Goal: Transaction & Acquisition: Purchase product/service

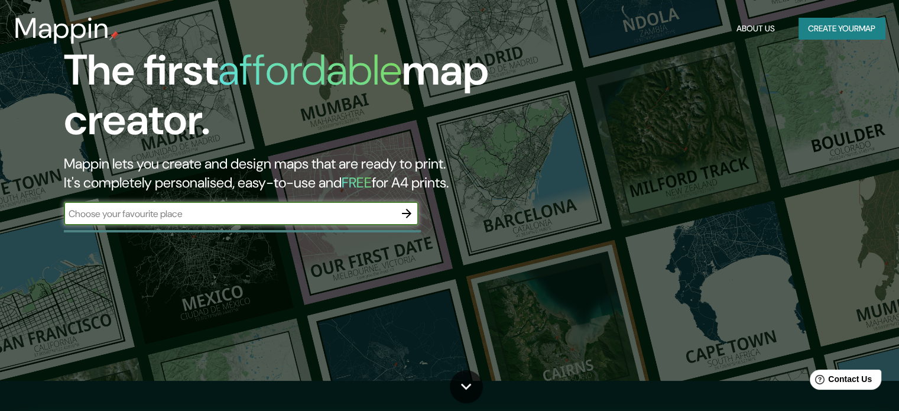
scroll to position [59, 0]
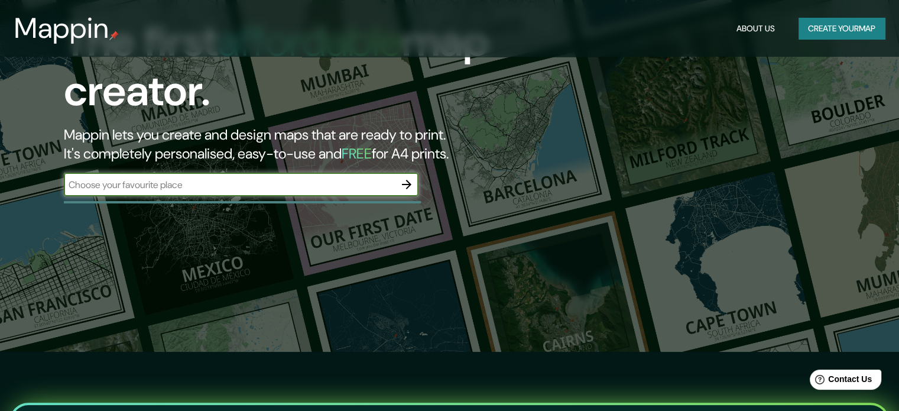
click at [245, 185] on input "text" at bounding box center [229, 185] width 331 height 14
type input "uxmal"
click at [407, 187] on icon "button" at bounding box center [406, 184] width 9 height 9
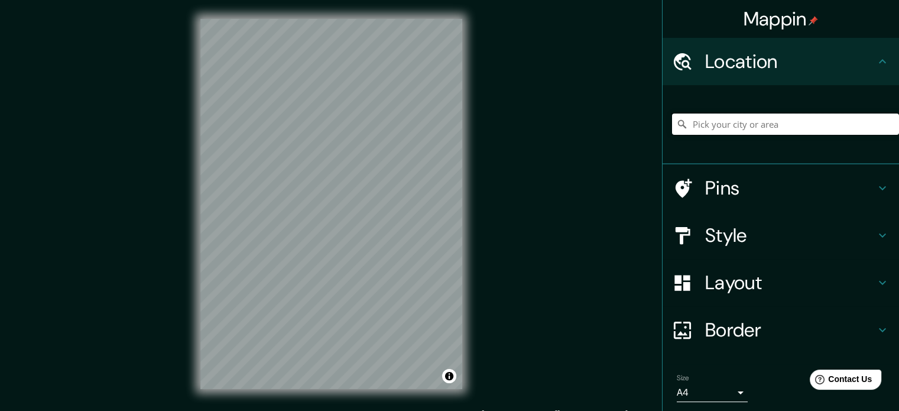
click at [701, 127] on input "Pick your city or area" at bounding box center [785, 124] width 227 height 21
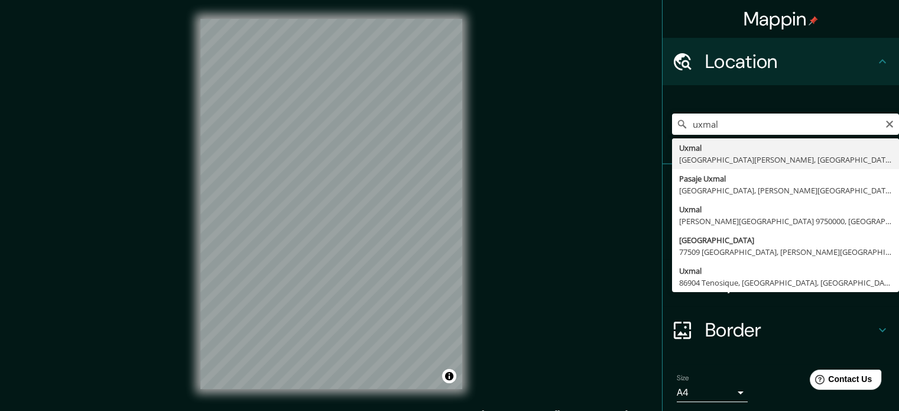
type input "Uxmal, [GEOGRAPHIC_DATA][PERSON_NAME], [GEOGRAPHIC_DATA], [GEOGRAPHIC_DATA]"
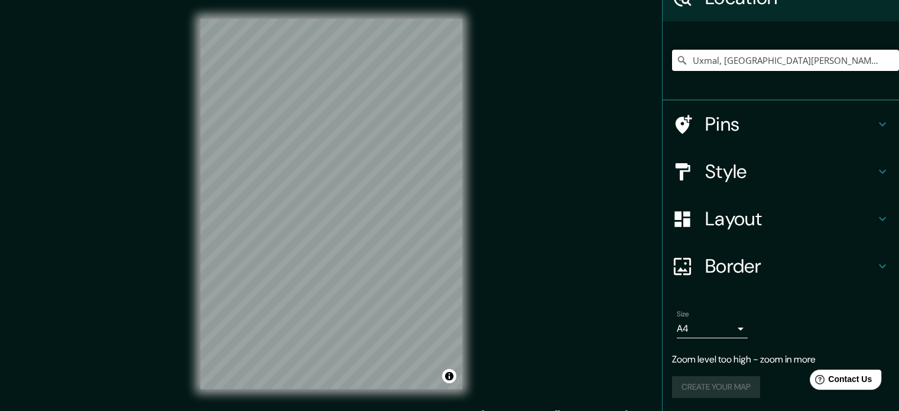
scroll to position [64, 0]
click at [716, 130] on h4 "Pins" at bounding box center [791, 124] width 170 height 24
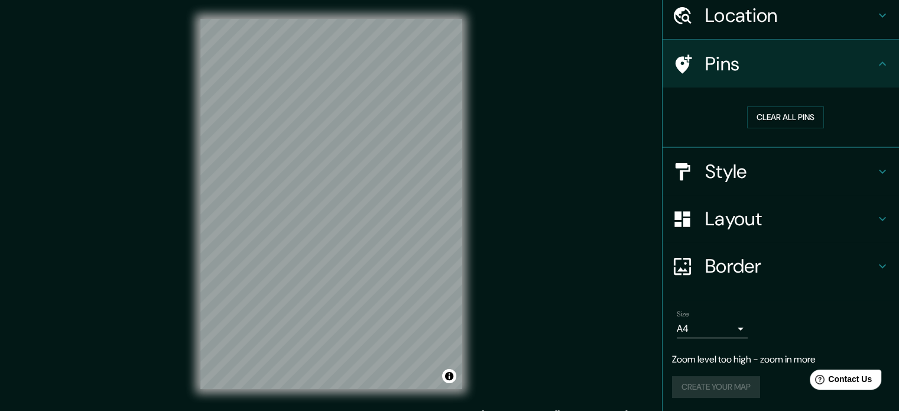
scroll to position [46, 0]
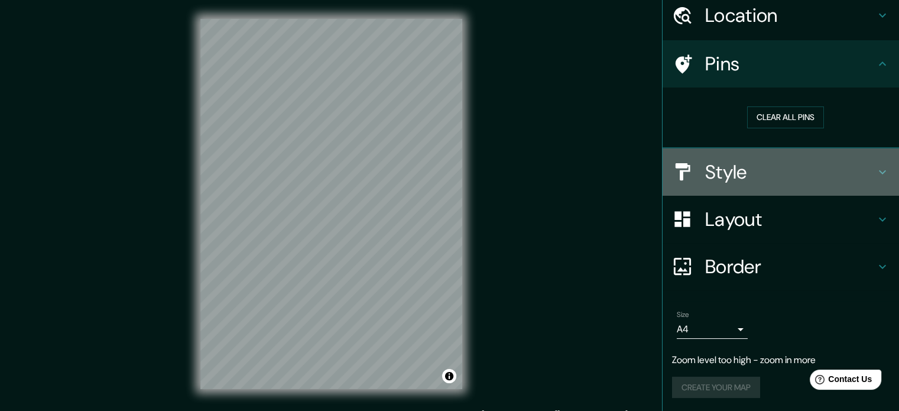
click at [748, 177] on h4 "Style" at bounding box center [791, 172] width 170 height 24
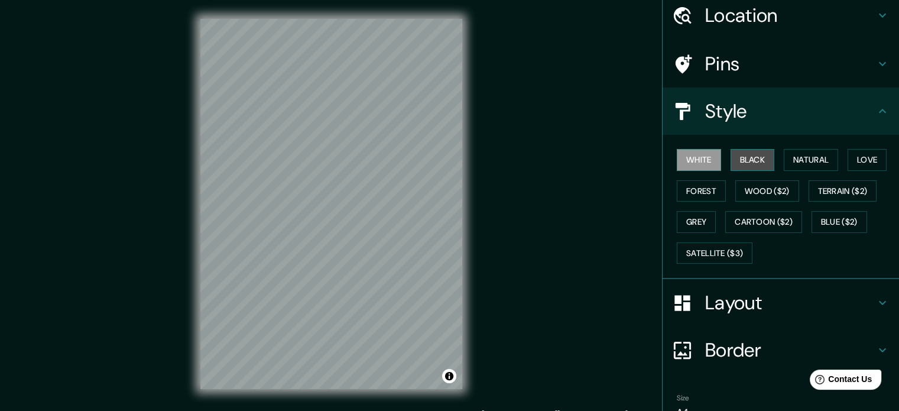
click at [743, 166] on button "Black" at bounding box center [753, 160] width 44 height 22
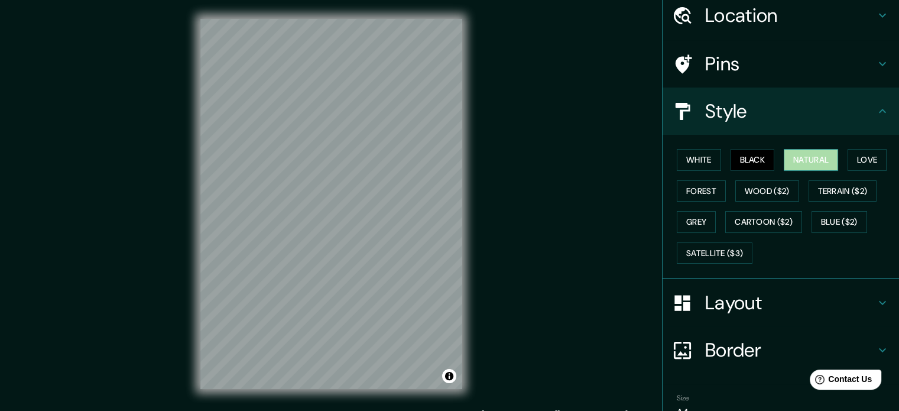
click at [810, 156] on button "Natural" at bounding box center [811, 160] width 54 height 22
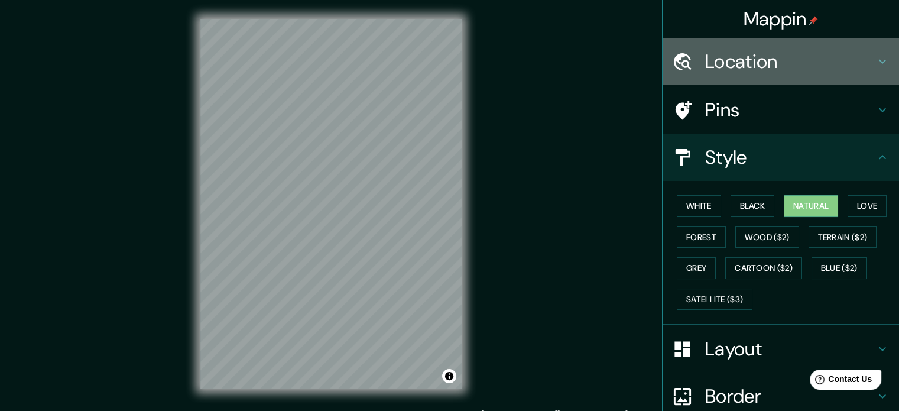
click at [759, 63] on h4 "Location" at bounding box center [791, 62] width 170 height 24
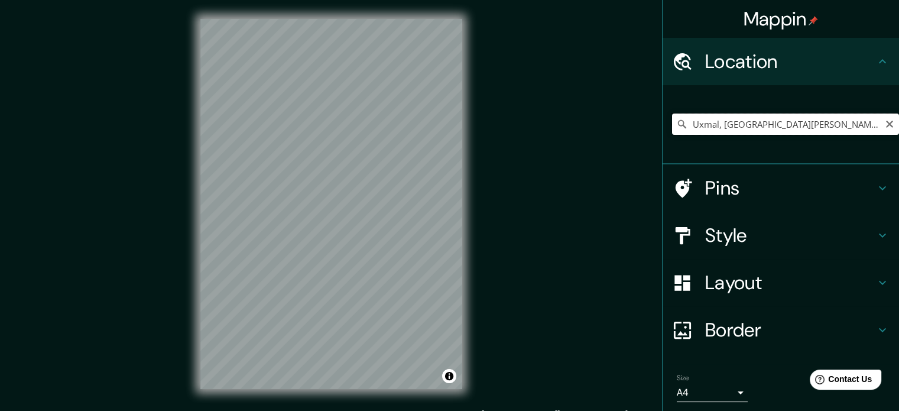
click at [753, 118] on input "Uxmal, [GEOGRAPHIC_DATA][PERSON_NAME], [GEOGRAPHIC_DATA], [GEOGRAPHIC_DATA]" at bounding box center [785, 124] width 227 height 21
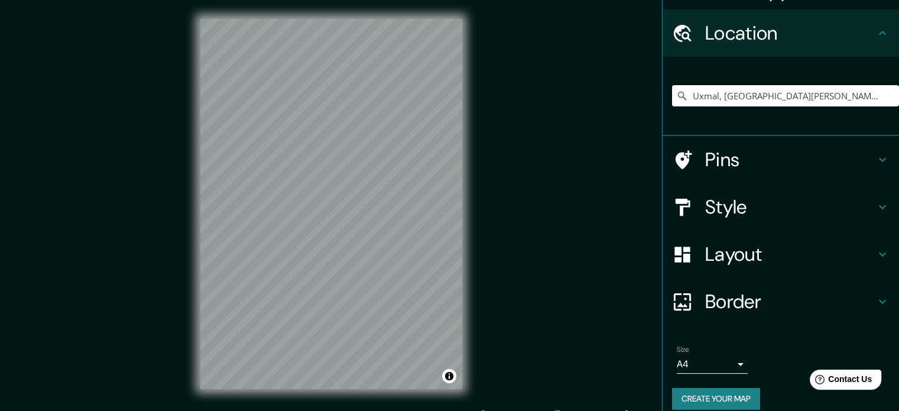
scroll to position [40, 0]
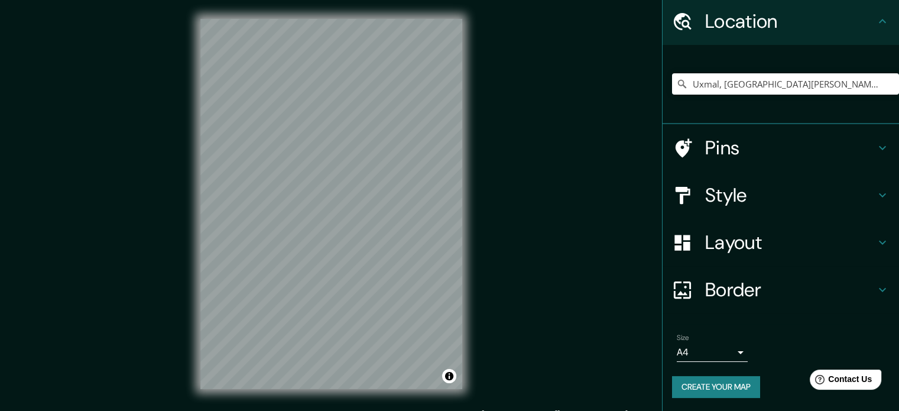
click at [733, 231] on h4 "Layout" at bounding box center [791, 243] width 170 height 24
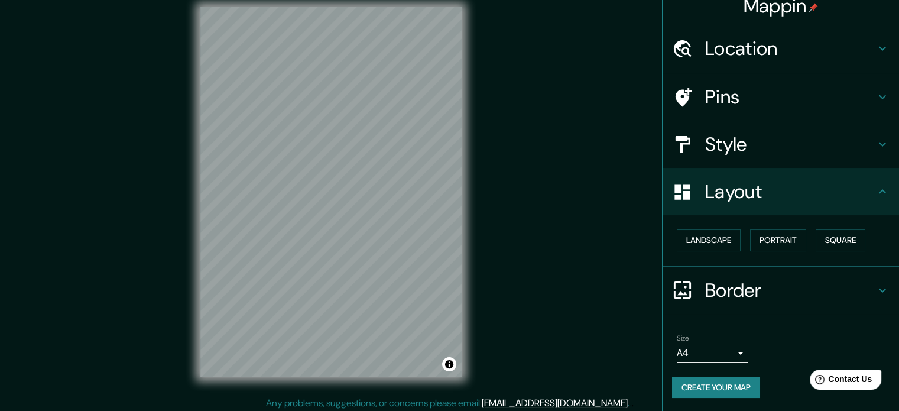
scroll to position [15, 0]
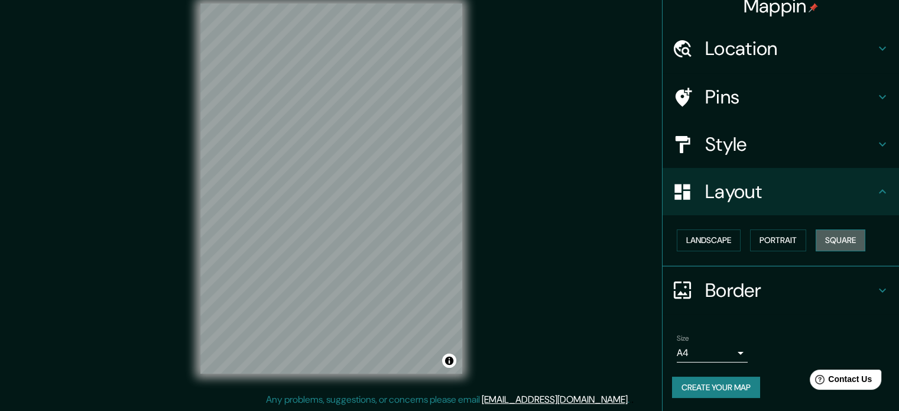
click at [823, 242] on button "Square" at bounding box center [841, 240] width 50 height 22
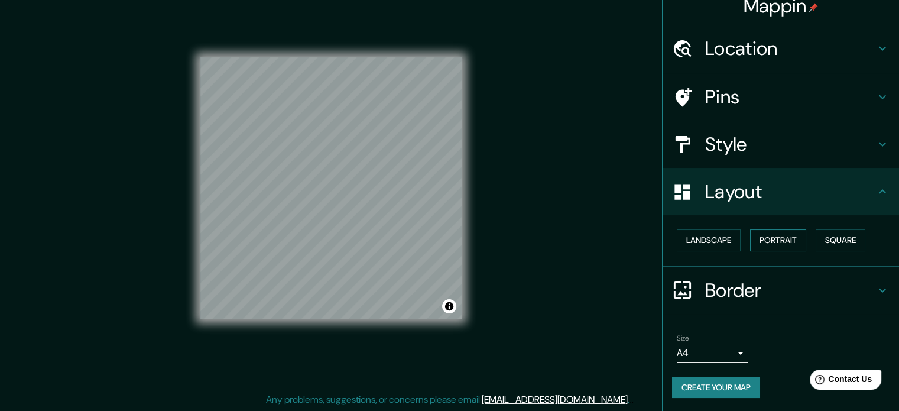
click at [773, 245] on button "Portrait" at bounding box center [778, 240] width 56 height 22
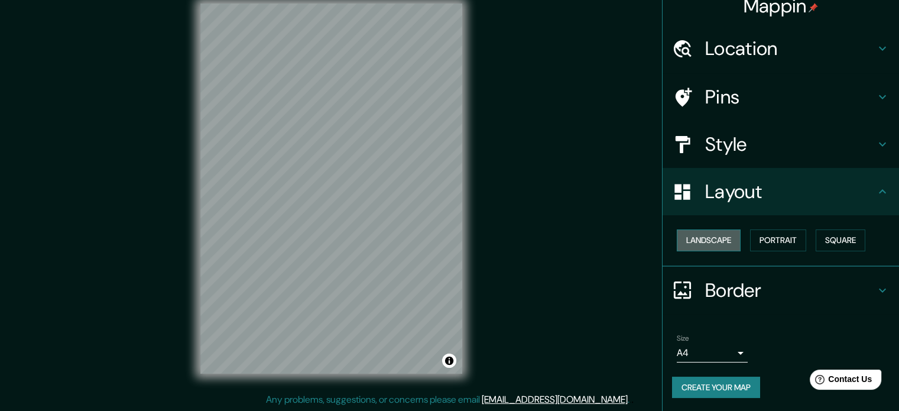
click at [698, 241] on button "Landscape" at bounding box center [709, 240] width 64 height 22
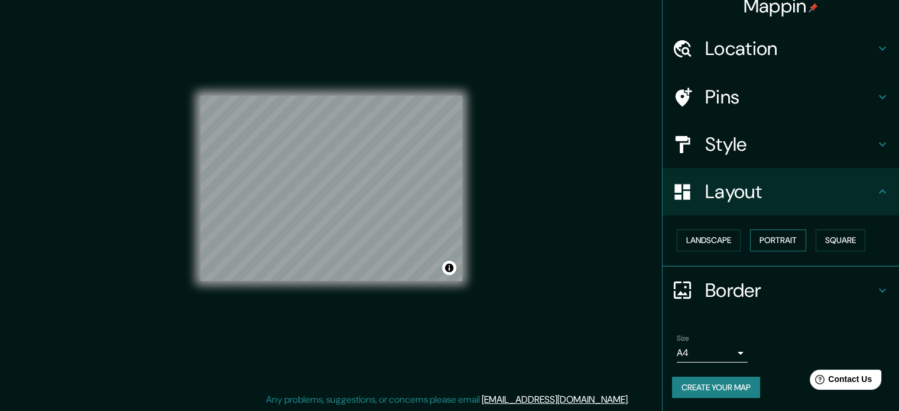
click at [780, 244] on button "Portrait" at bounding box center [778, 240] width 56 height 22
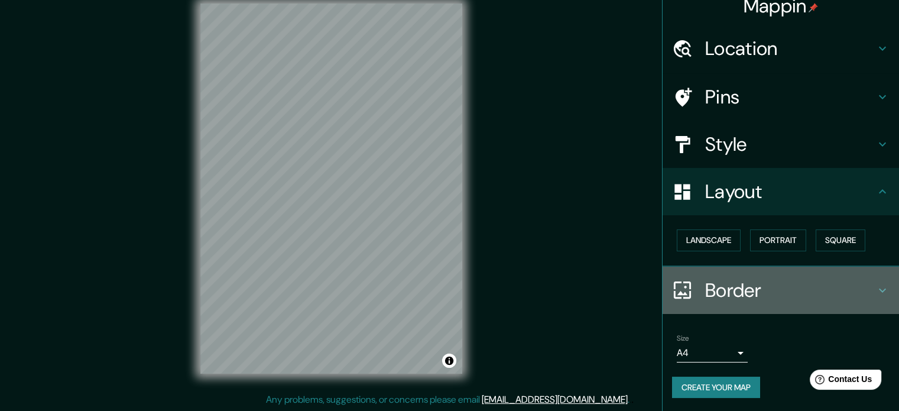
click at [713, 284] on h4 "Border" at bounding box center [791, 291] width 170 height 24
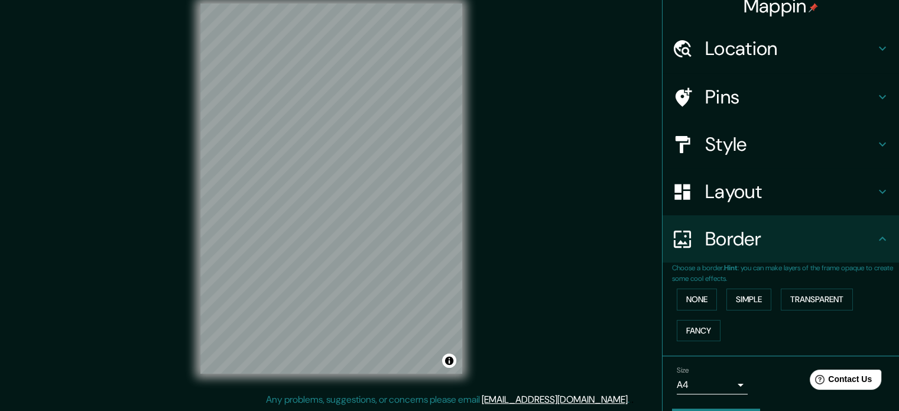
click at [722, 255] on div "Border" at bounding box center [781, 238] width 237 height 47
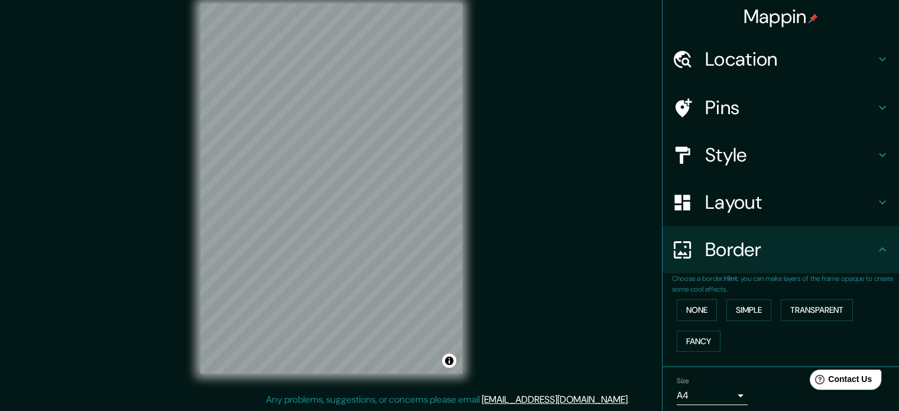
scroll to position [0, 0]
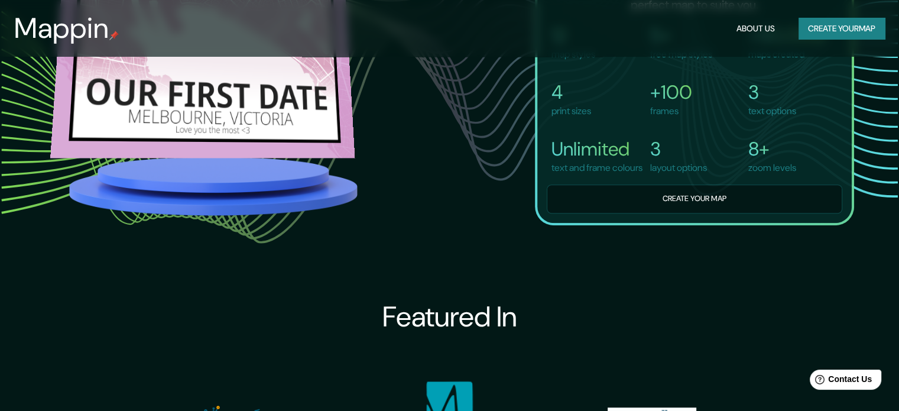
scroll to position [1005, 0]
